Goal: Use online tool/utility: Utilize a website feature to perform a specific function

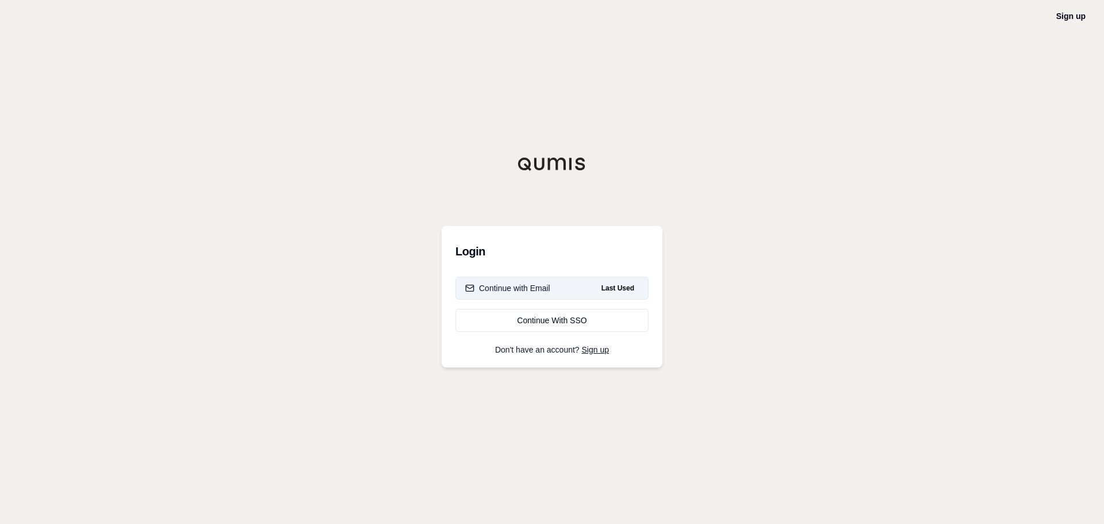
click at [514, 290] on div "Continue with Email" at bounding box center [507, 287] width 85 height 11
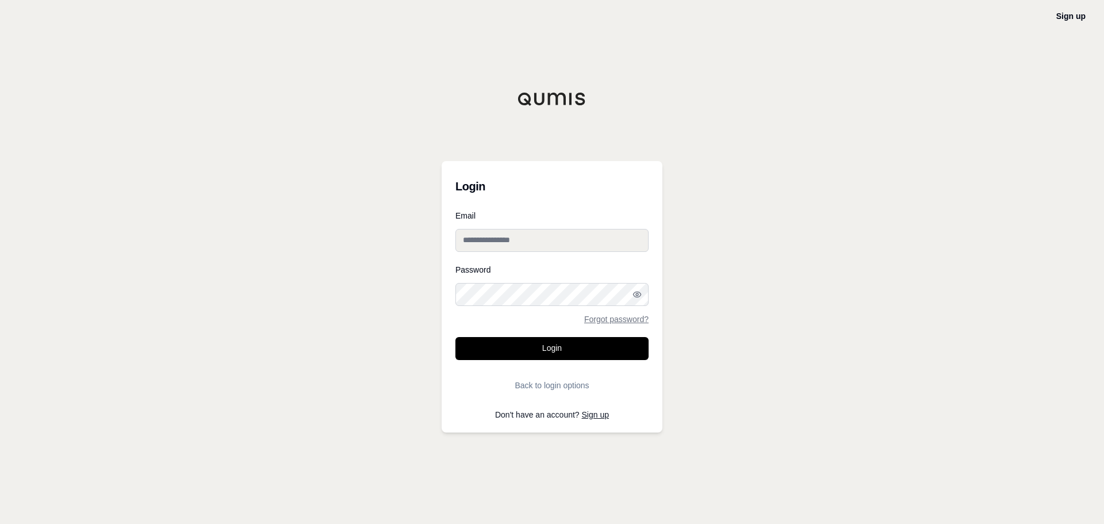
type input "**********"
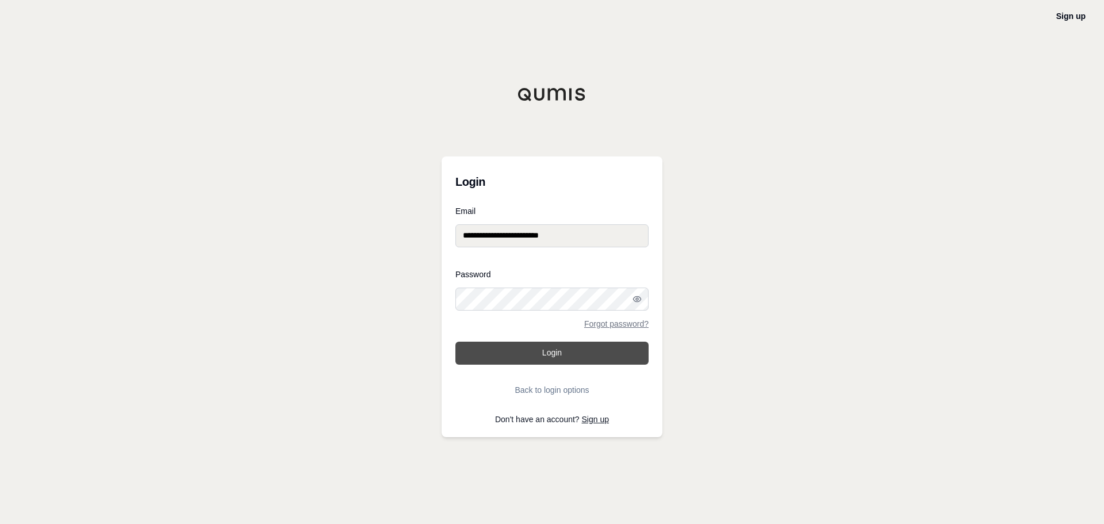
click at [571, 350] on button "Login" at bounding box center [551, 352] width 193 height 23
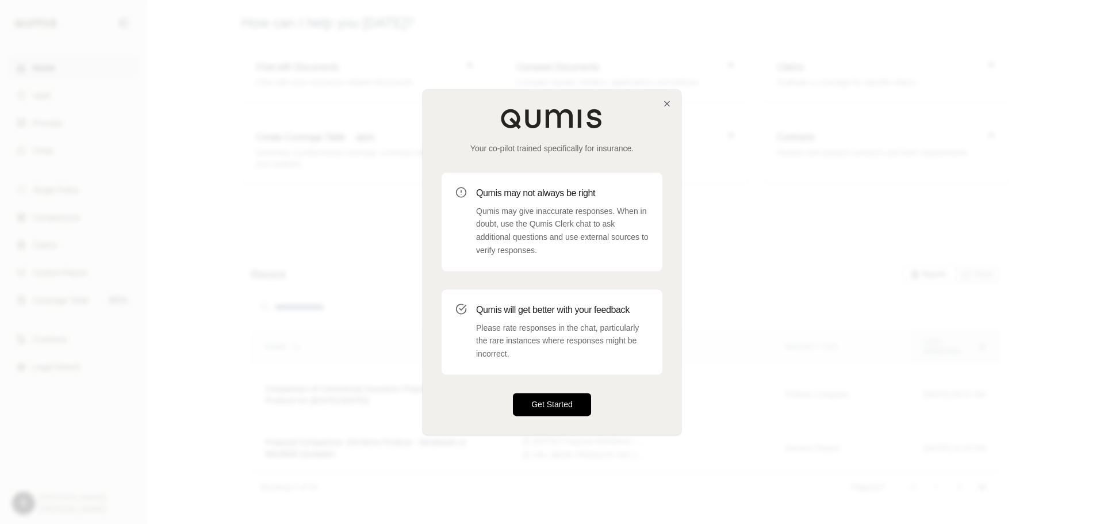
click at [554, 405] on button "Get Started" at bounding box center [552, 404] width 78 height 23
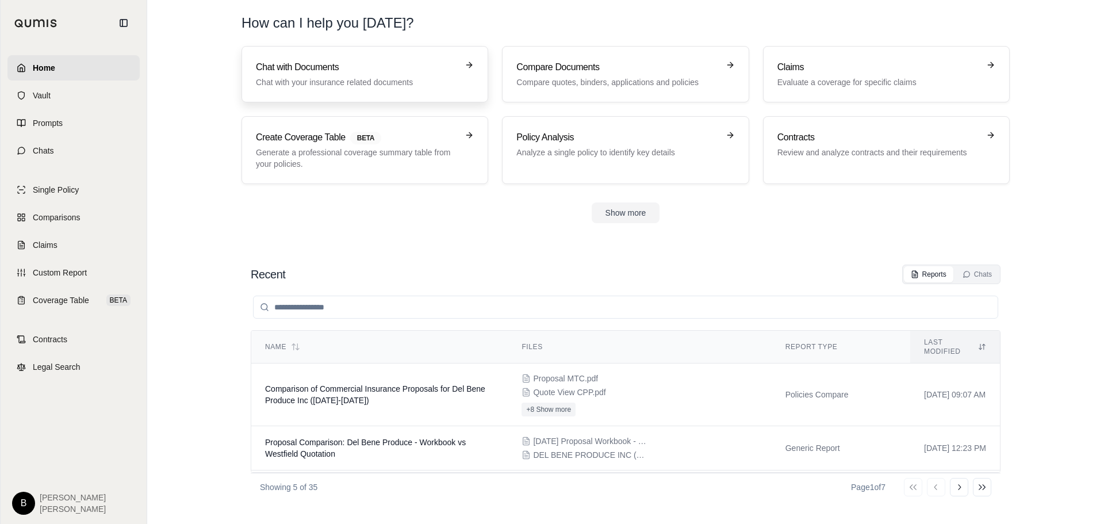
click at [303, 81] on p "Chat with your insurance related documents" at bounding box center [357, 81] width 202 height 11
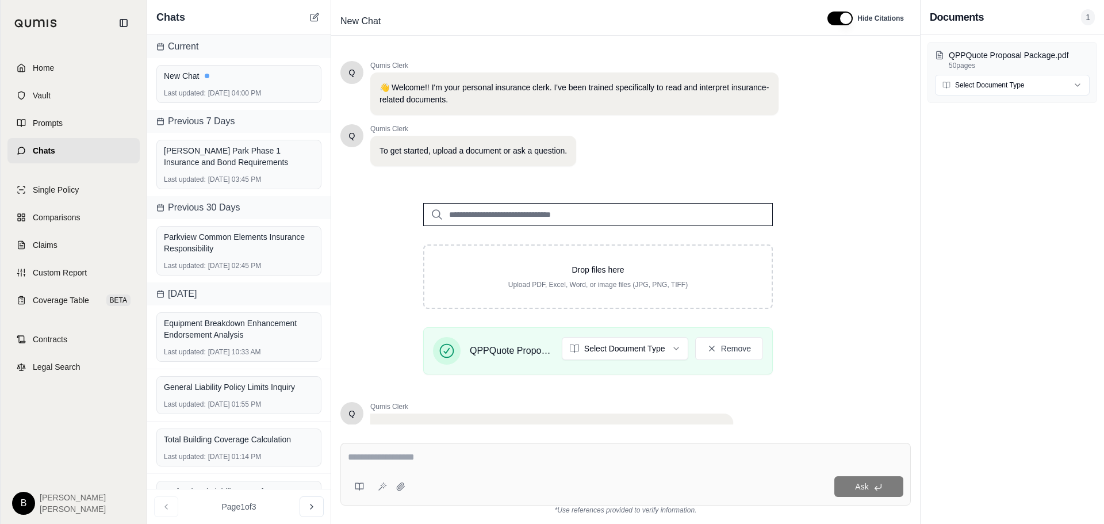
scroll to position [97, 0]
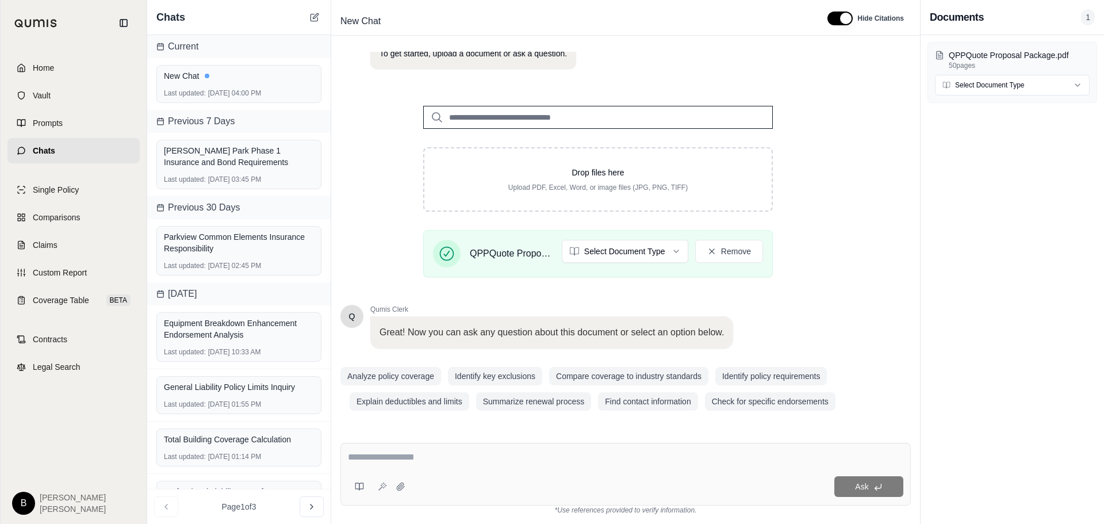
click at [514, 458] on textarea at bounding box center [625, 457] width 555 height 14
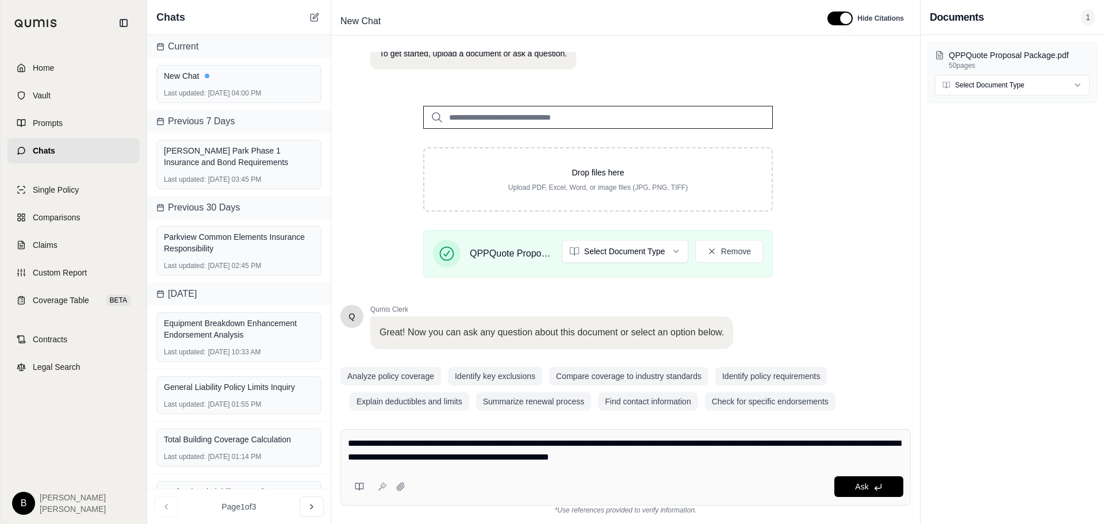
type textarea "**********"
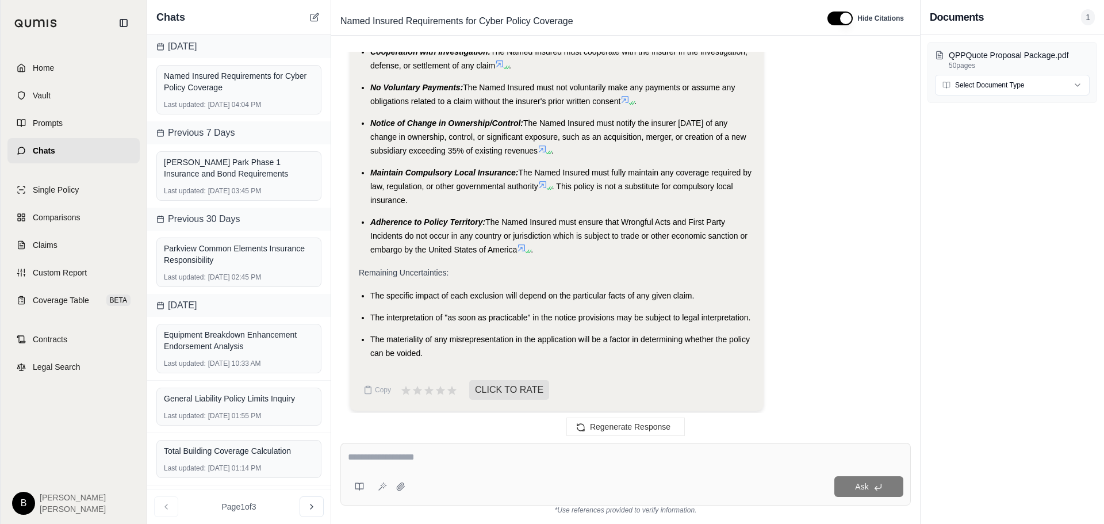
scroll to position [3367, 0]
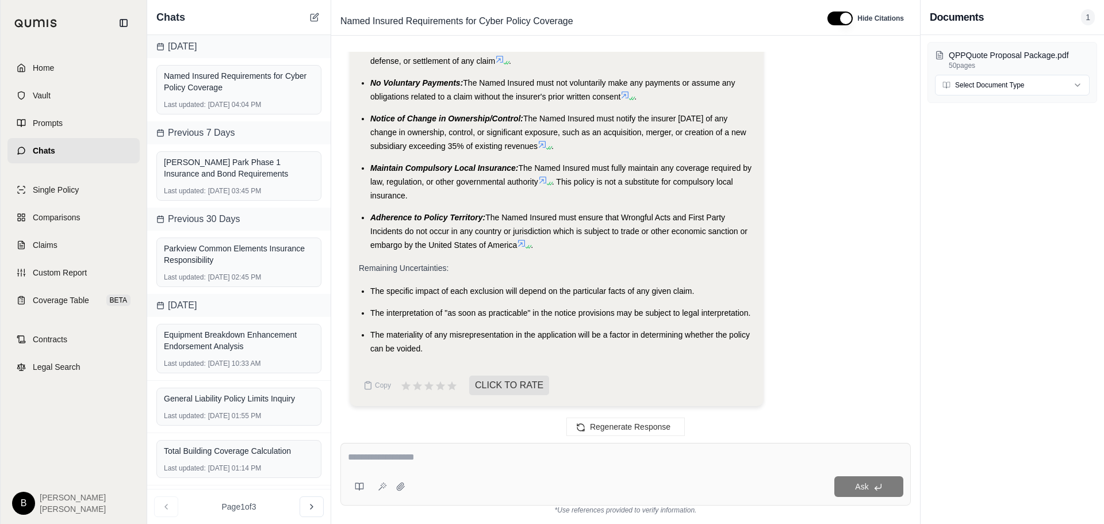
click at [534, 454] on textarea at bounding box center [625, 457] width 555 height 14
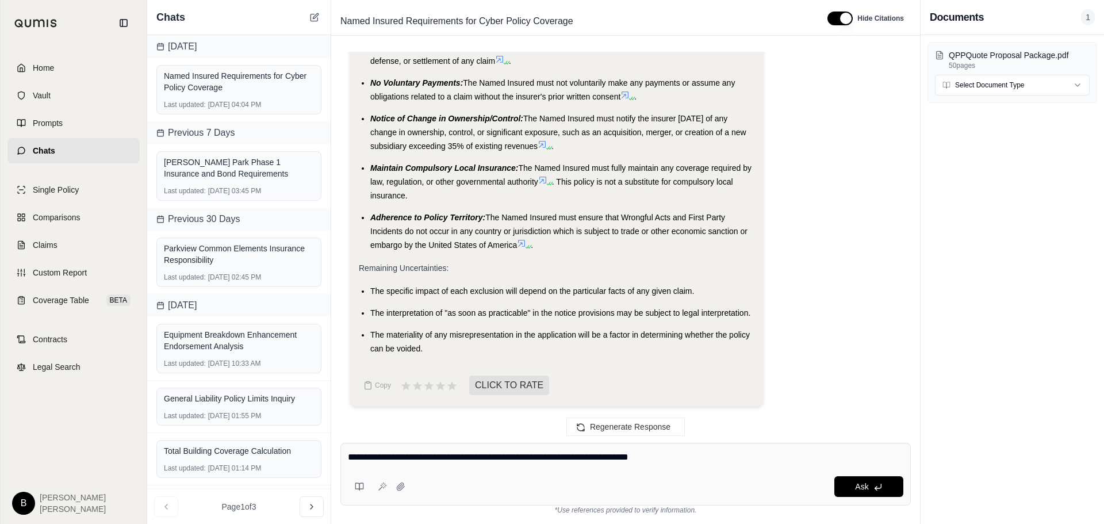
type textarea "**********"
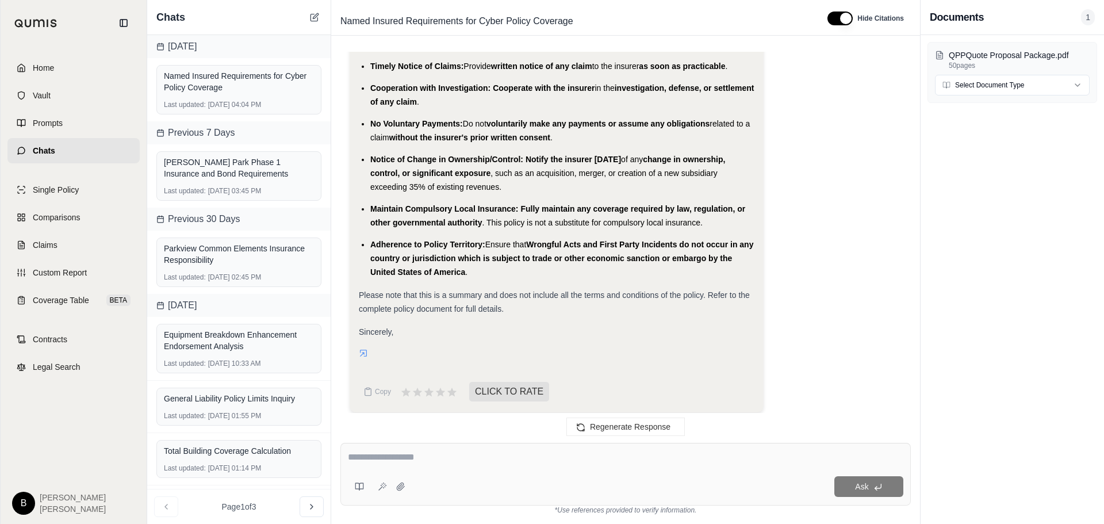
scroll to position [4625, 0]
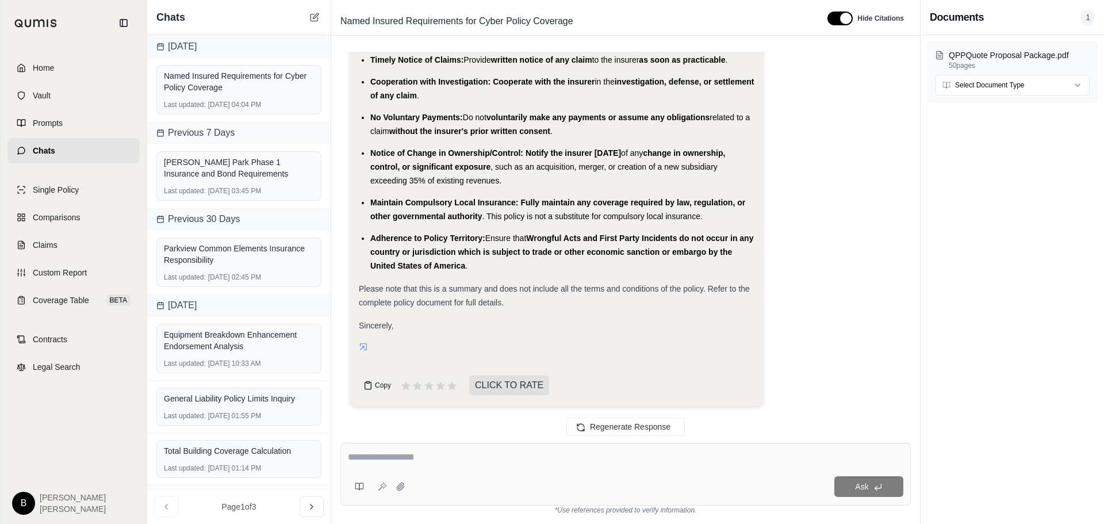
click at [370, 386] on icon at bounding box center [367, 385] width 9 height 9
click at [49, 64] on span "Home" at bounding box center [43, 67] width 21 height 11
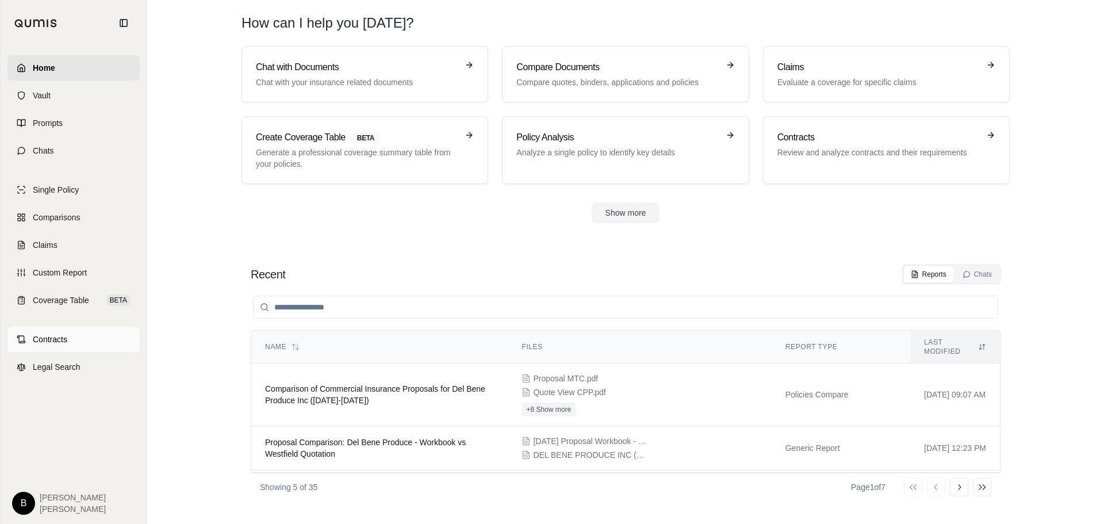
click at [55, 333] on span "Contracts" at bounding box center [50, 338] width 34 height 11
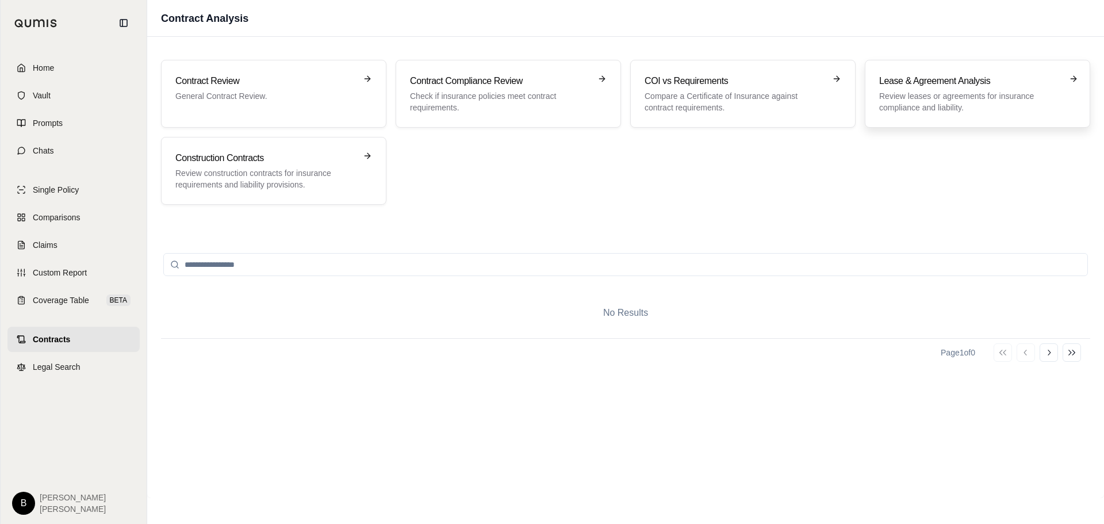
click at [923, 86] on h3 "Lease & Agreement Analysis" at bounding box center [969, 81] width 181 height 14
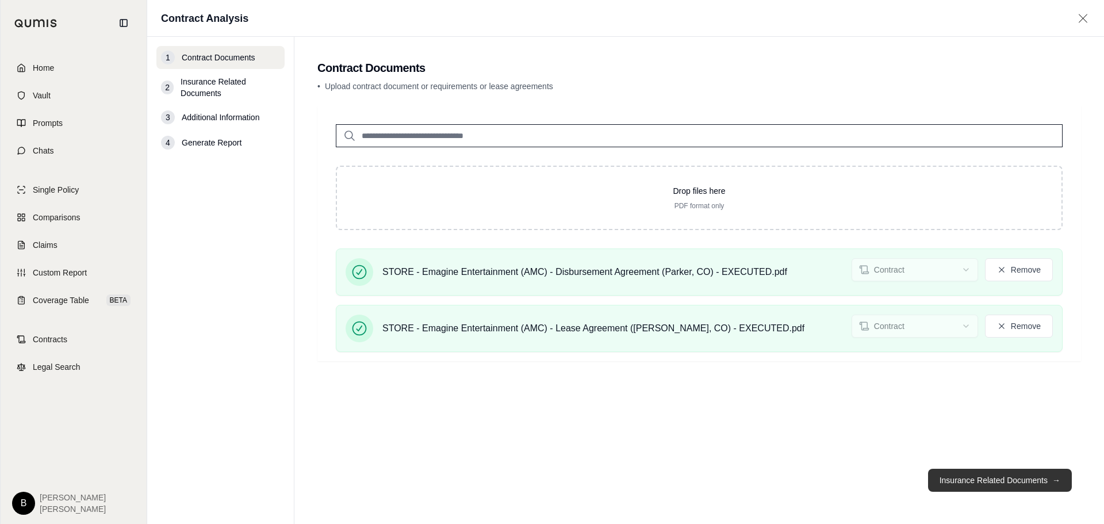
click at [980, 476] on button "Insurance Related Documents →" at bounding box center [1000, 480] width 144 height 23
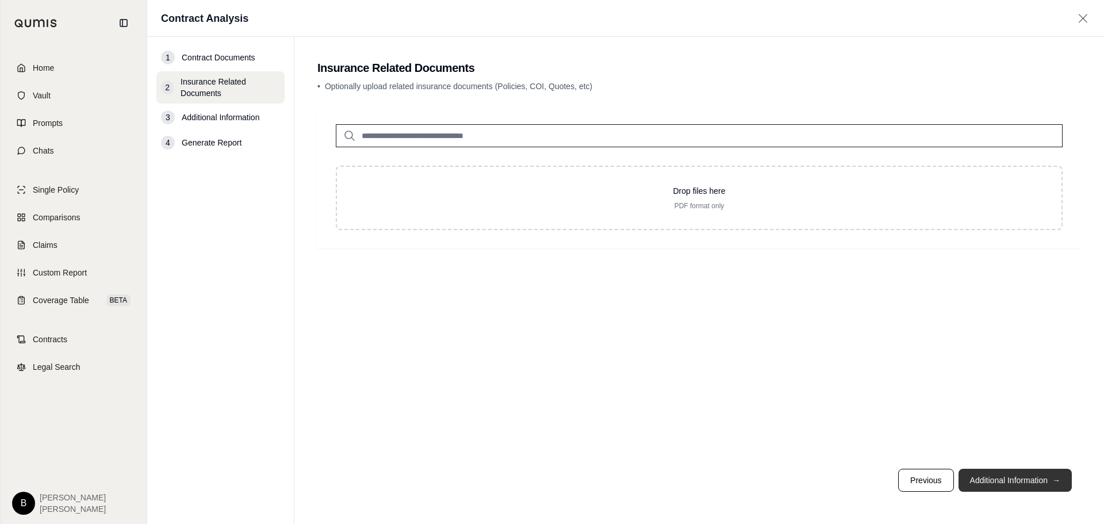
click at [1023, 475] on button "Additional Information →" at bounding box center [1014, 480] width 113 height 23
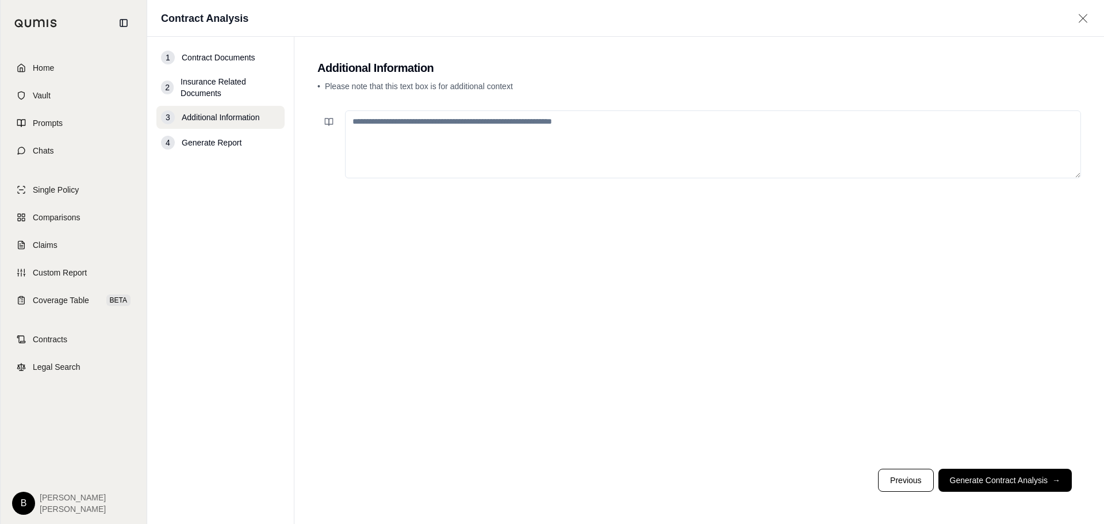
click at [433, 130] on textarea at bounding box center [713, 144] width 736 height 68
type textarea "**********"
click at [1012, 474] on button "Generate Contract Analysis →" at bounding box center [1004, 480] width 133 height 23
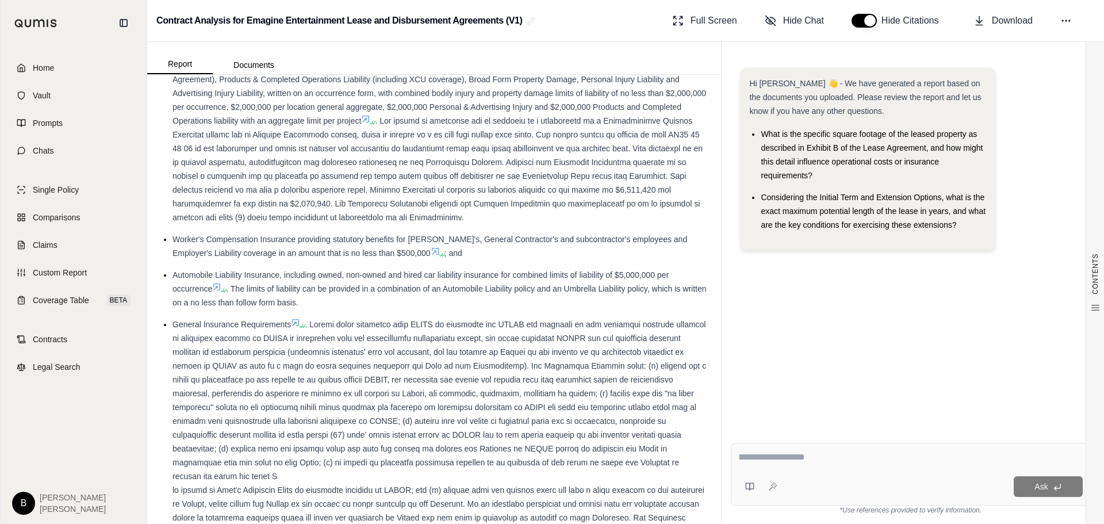
scroll to position [1629, 0]
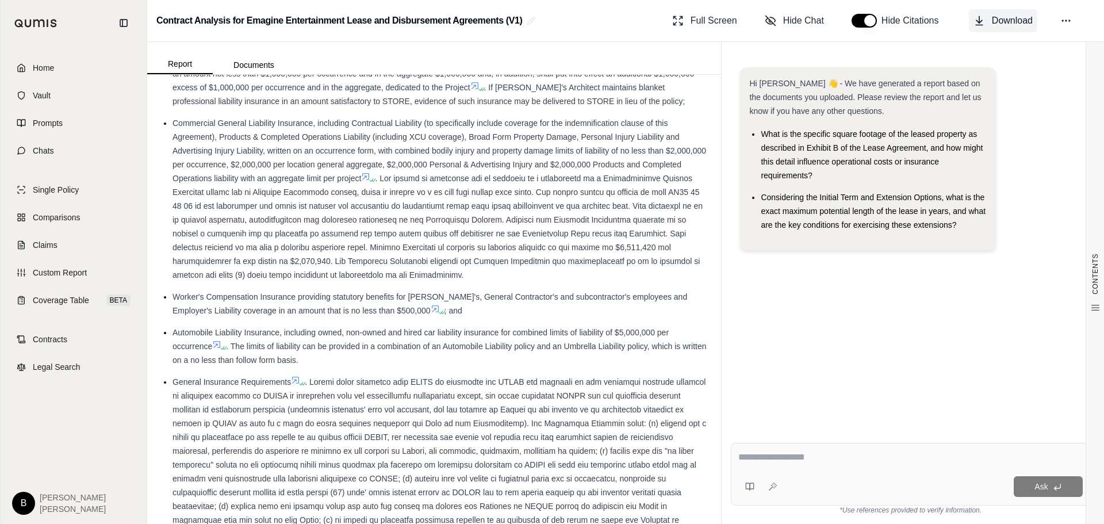
click at [995, 24] on span "Download" at bounding box center [1012, 21] width 41 height 14
